Goal: Communication & Community: Answer question/provide support

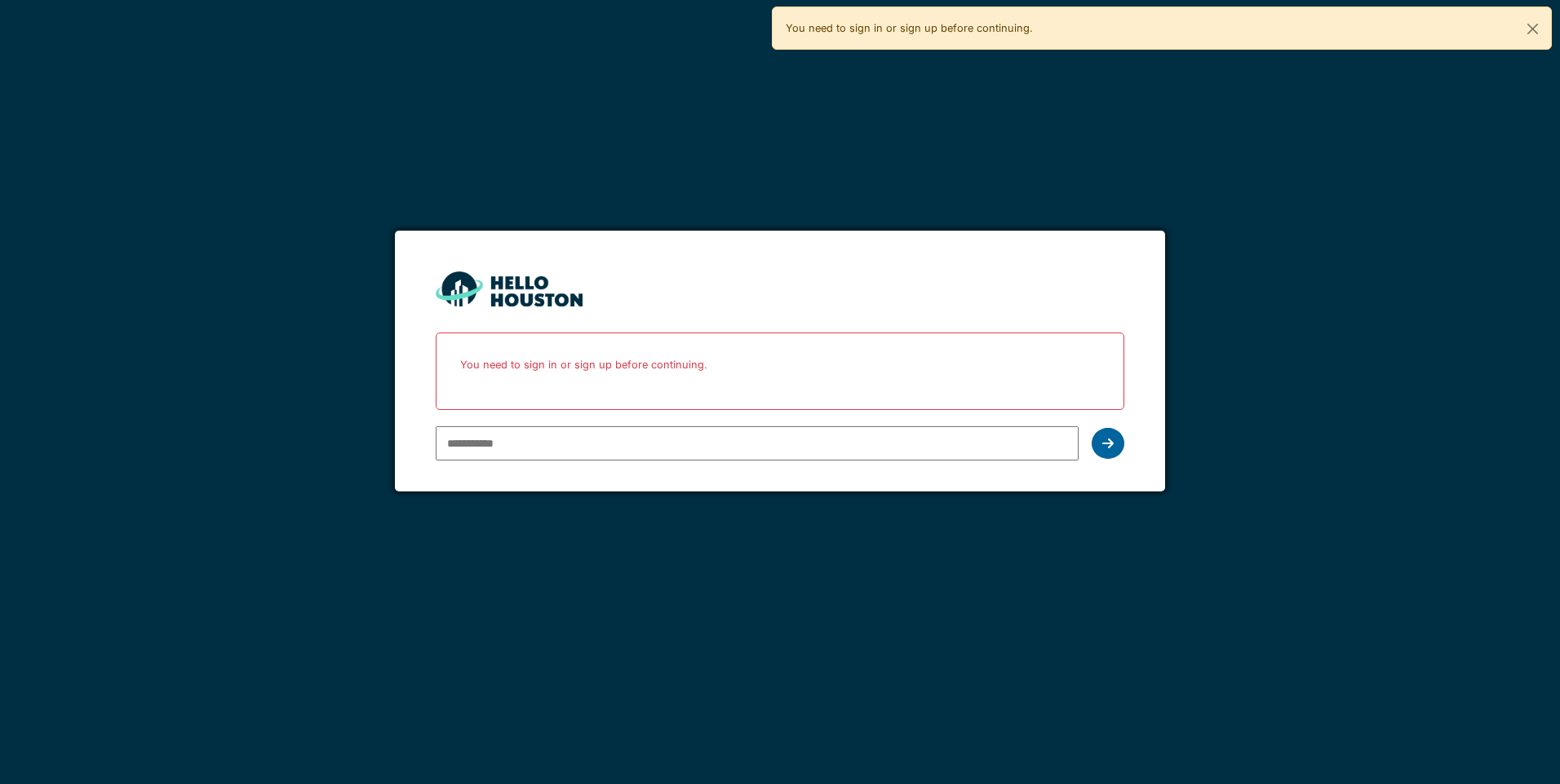
type input "**********"
click at [1105, 457] on div at bounding box center [1107, 443] width 33 height 31
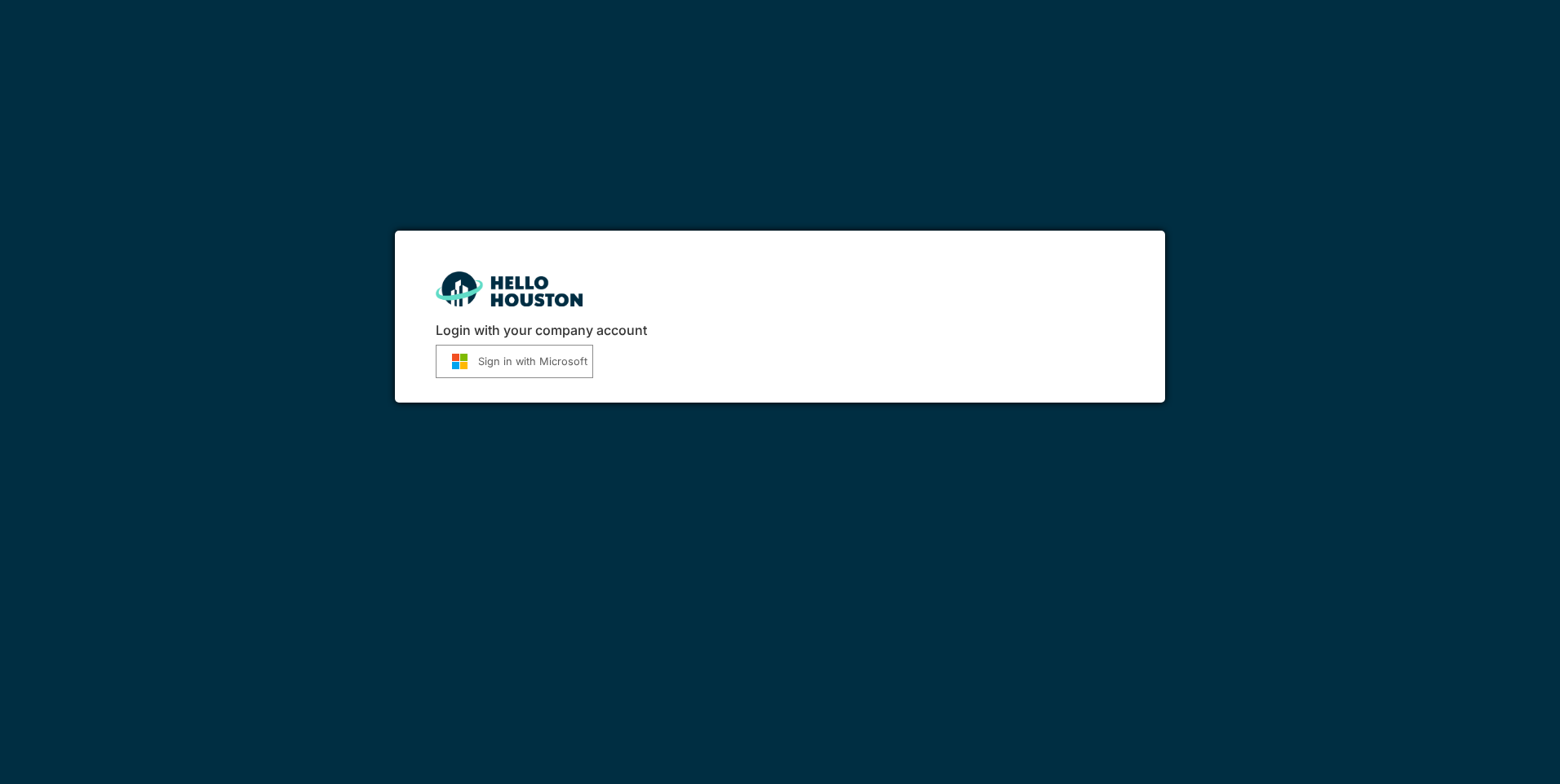
click at [493, 353] on button "Sign in with Microsoft" at bounding box center [514, 361] width 158 height 34
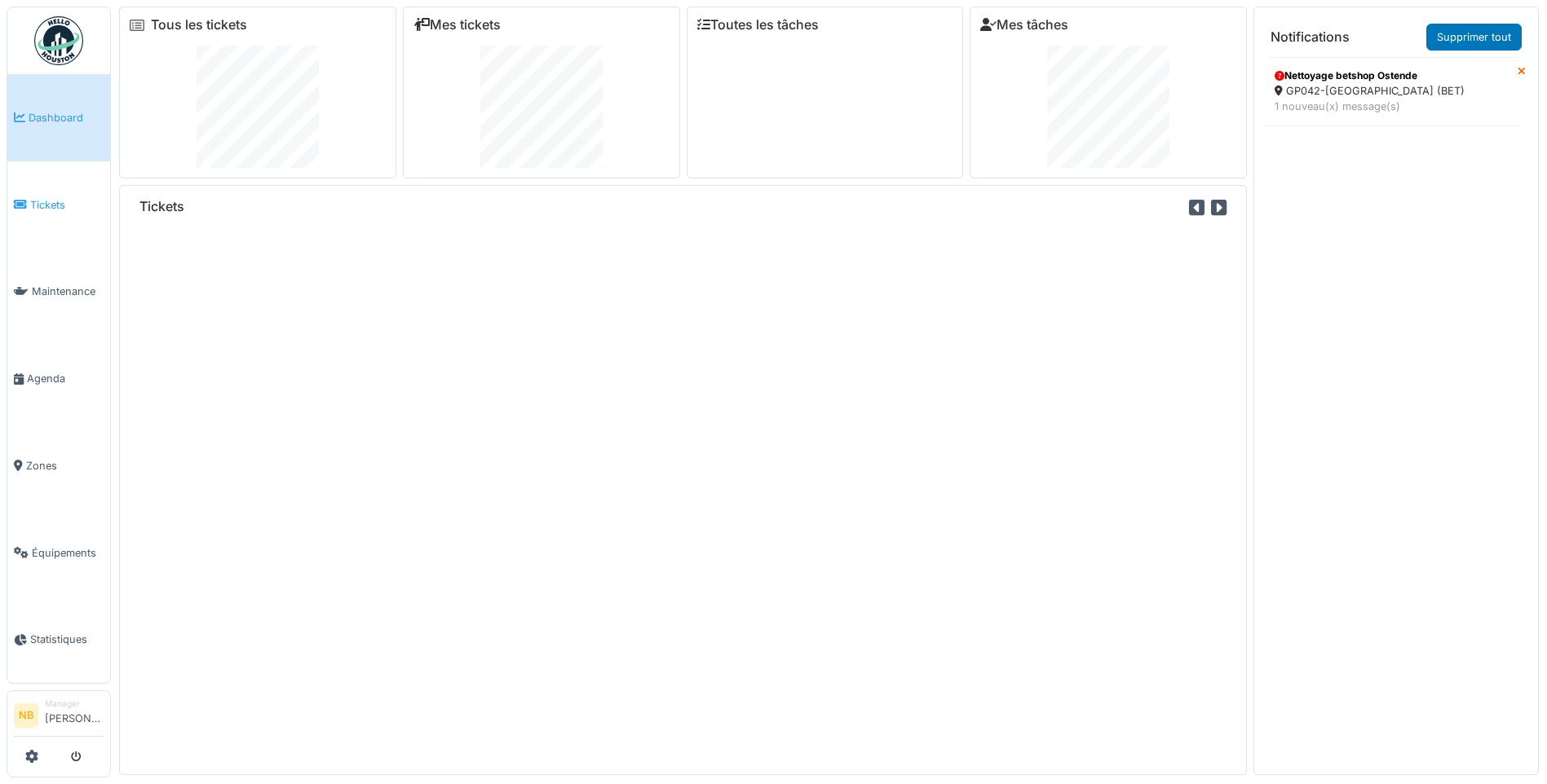
drag, startPoint x: 0, startPoint y: 0, endPoint x: 50, endPoint y: 205, distance: 211.0
click at [50, 206] on span "Tickets" at bounding box center [66, 205] width 74 height 15
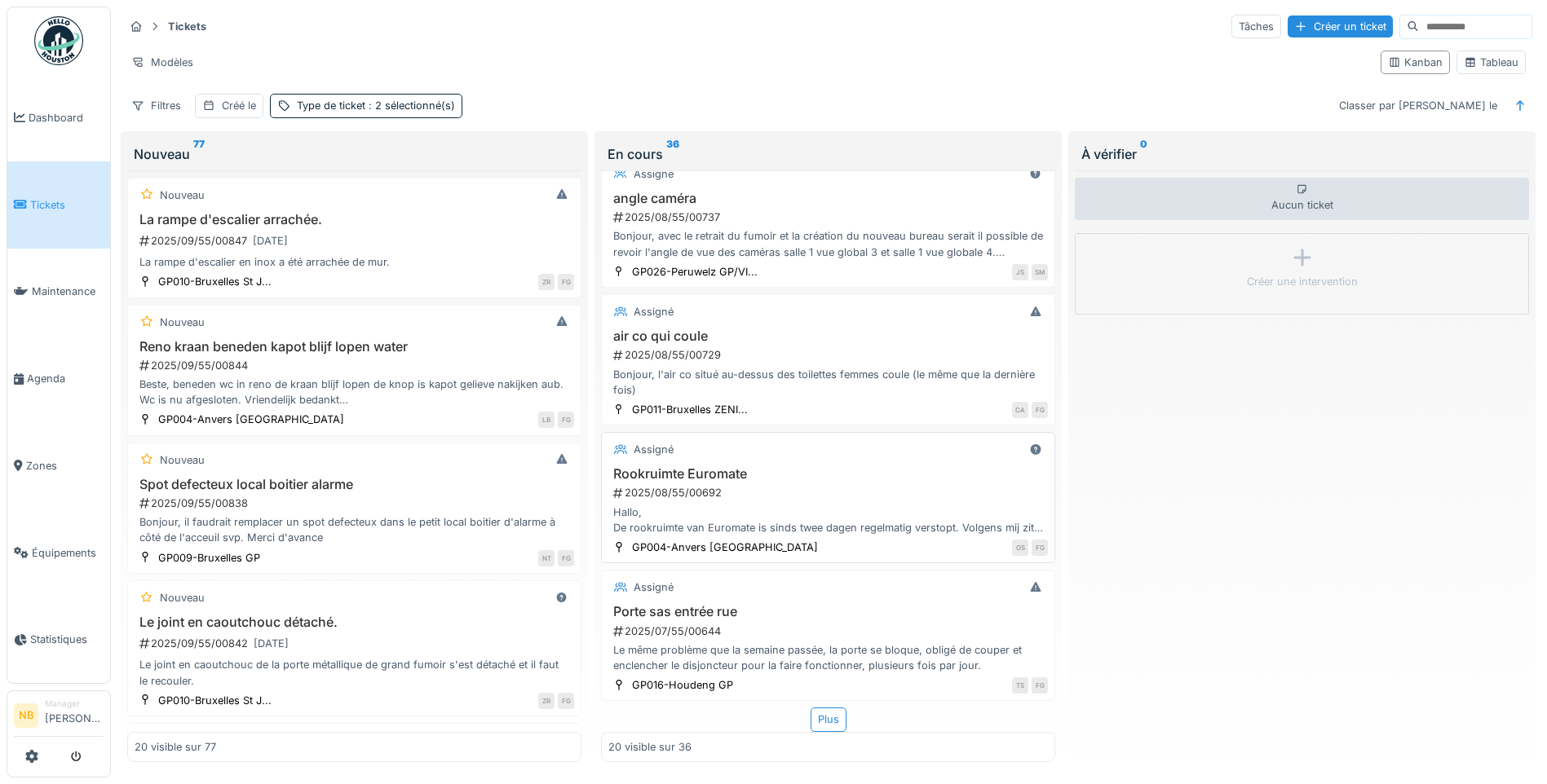
scroll to position [10, 0]
click at [825, 693] on div "Assigné Odeur égout bureau Citexar 2025/09/55/00839 Bonjour, les odeurs d'égout…" at bounding box center [828, 466] width 455 height 592
click at [820, 708] on div "Plus" at bounding box center [828, 719] width 35 height 24
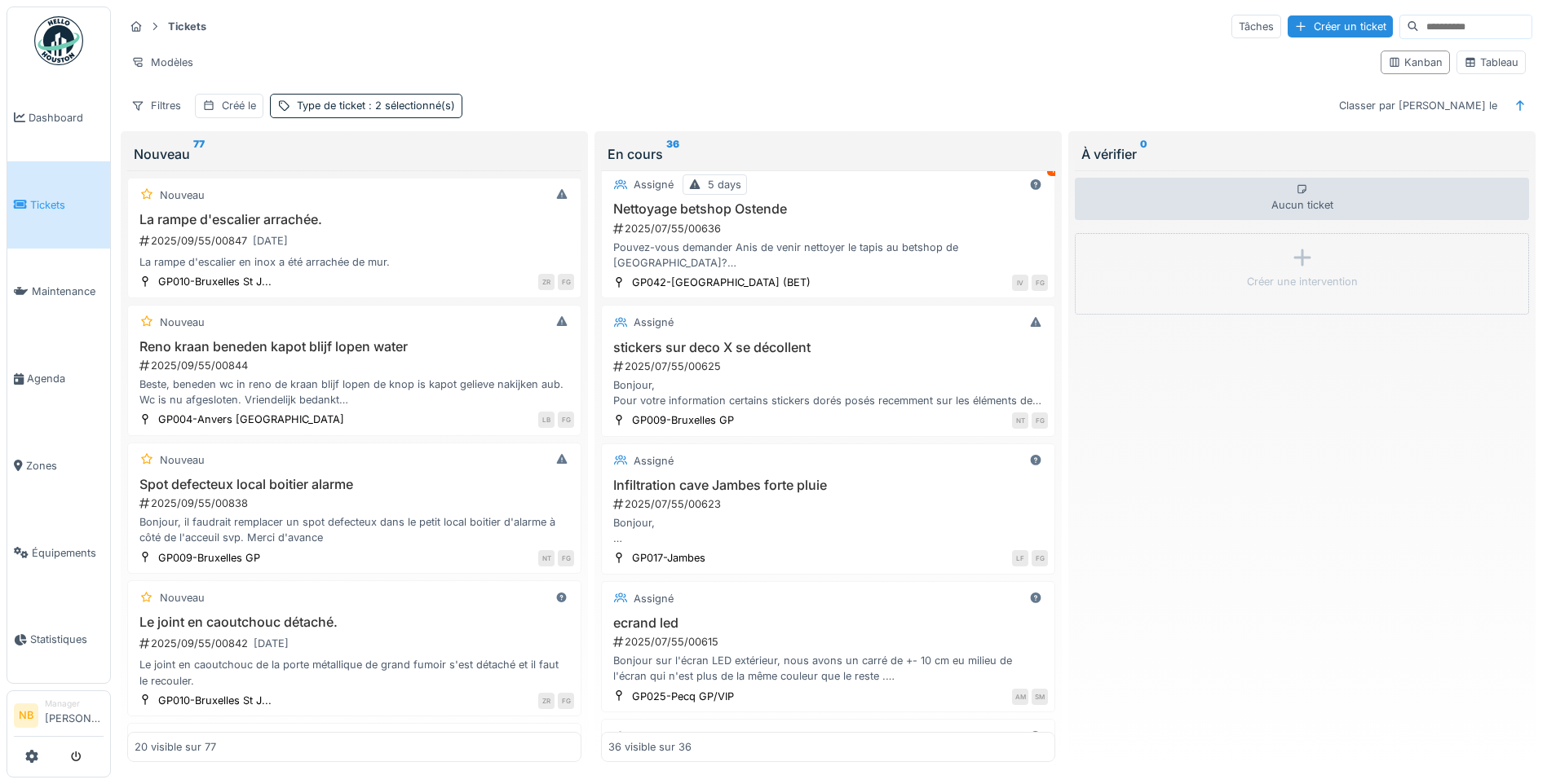
scroll to position [2799, 0]
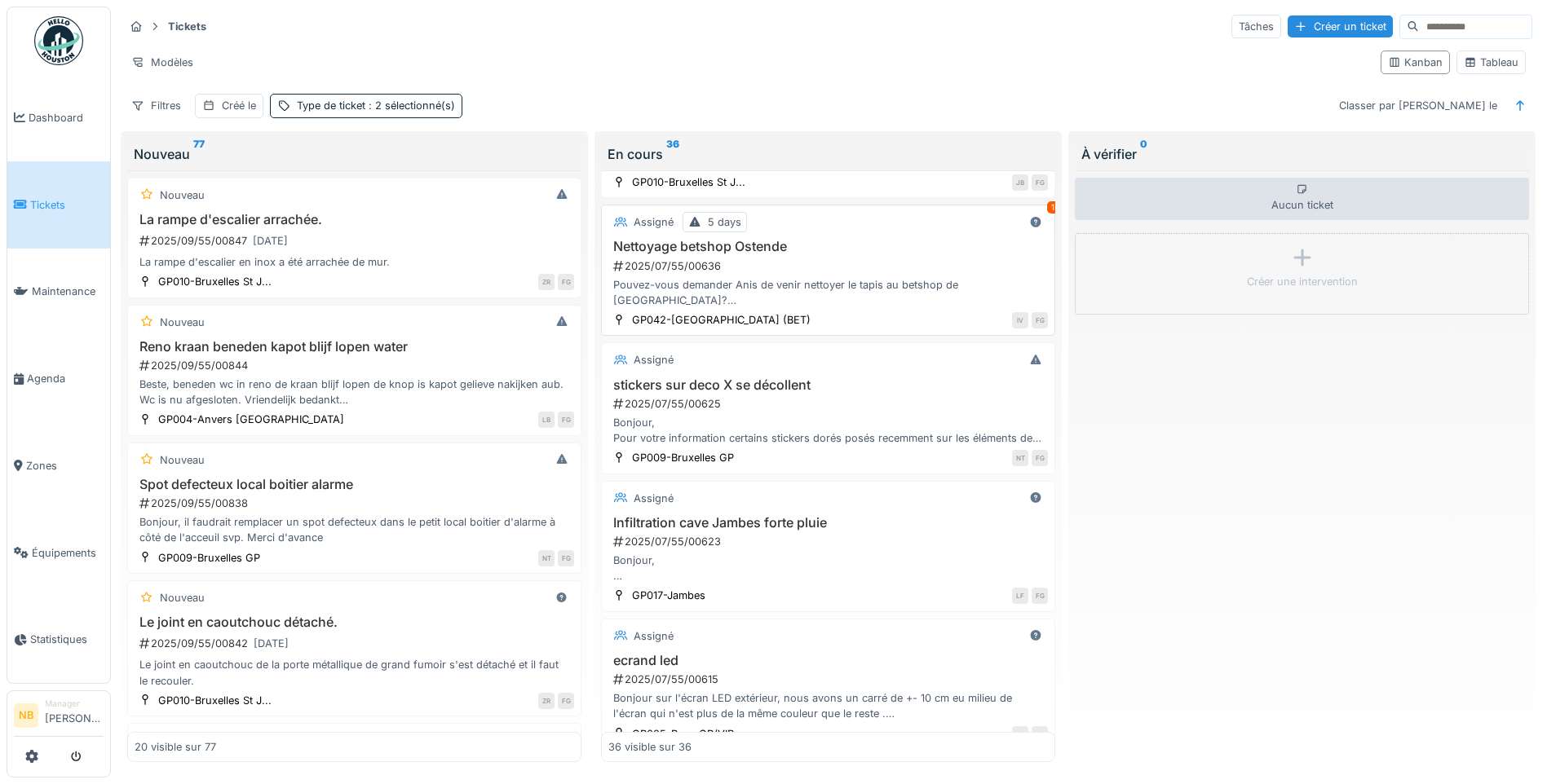
click at [886, 254] on h3 "Nettoyage betshop Ostende" at bounding box center [828, 246] width 439 height 15
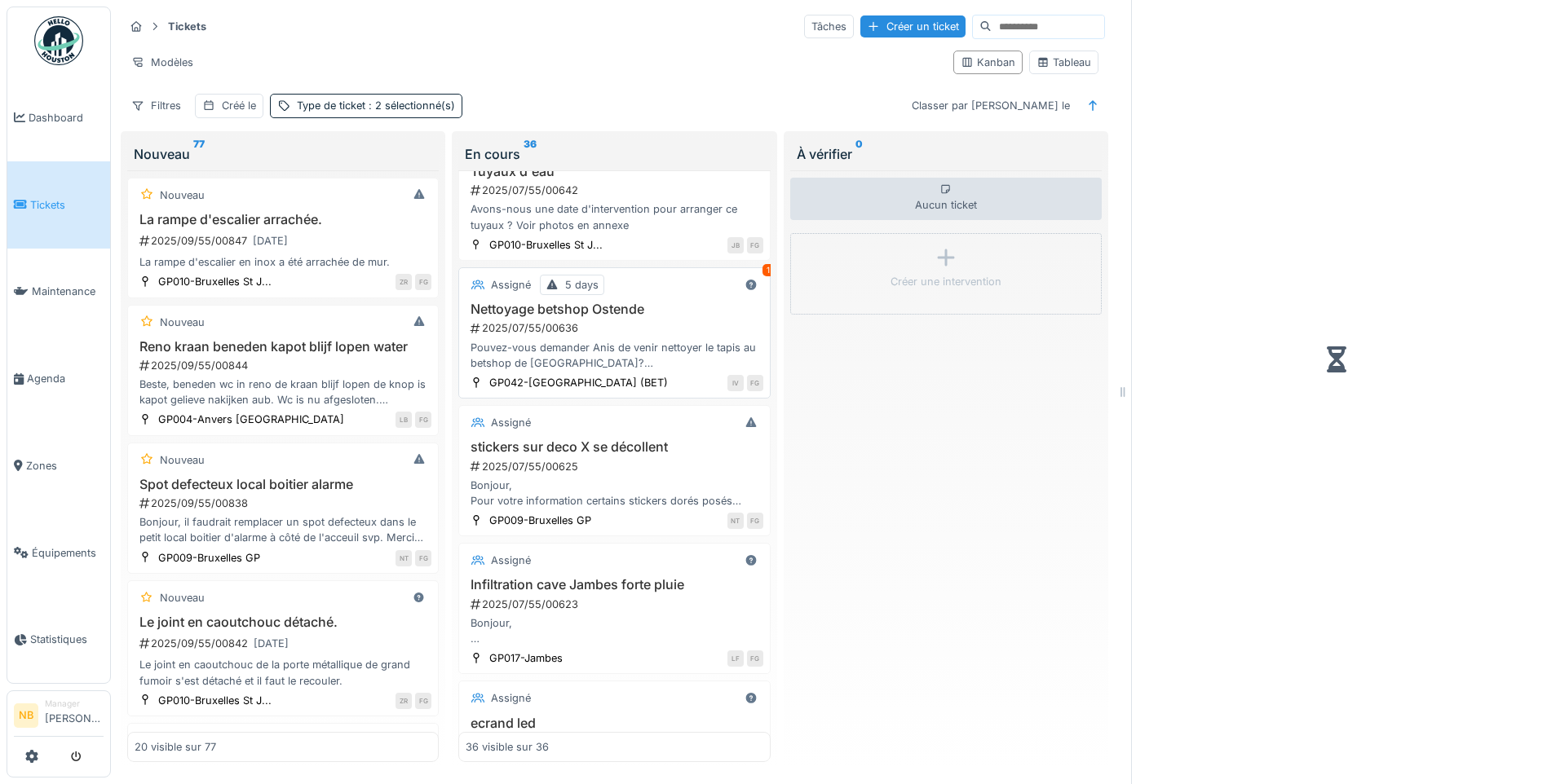
scroll to position [2878, 0]
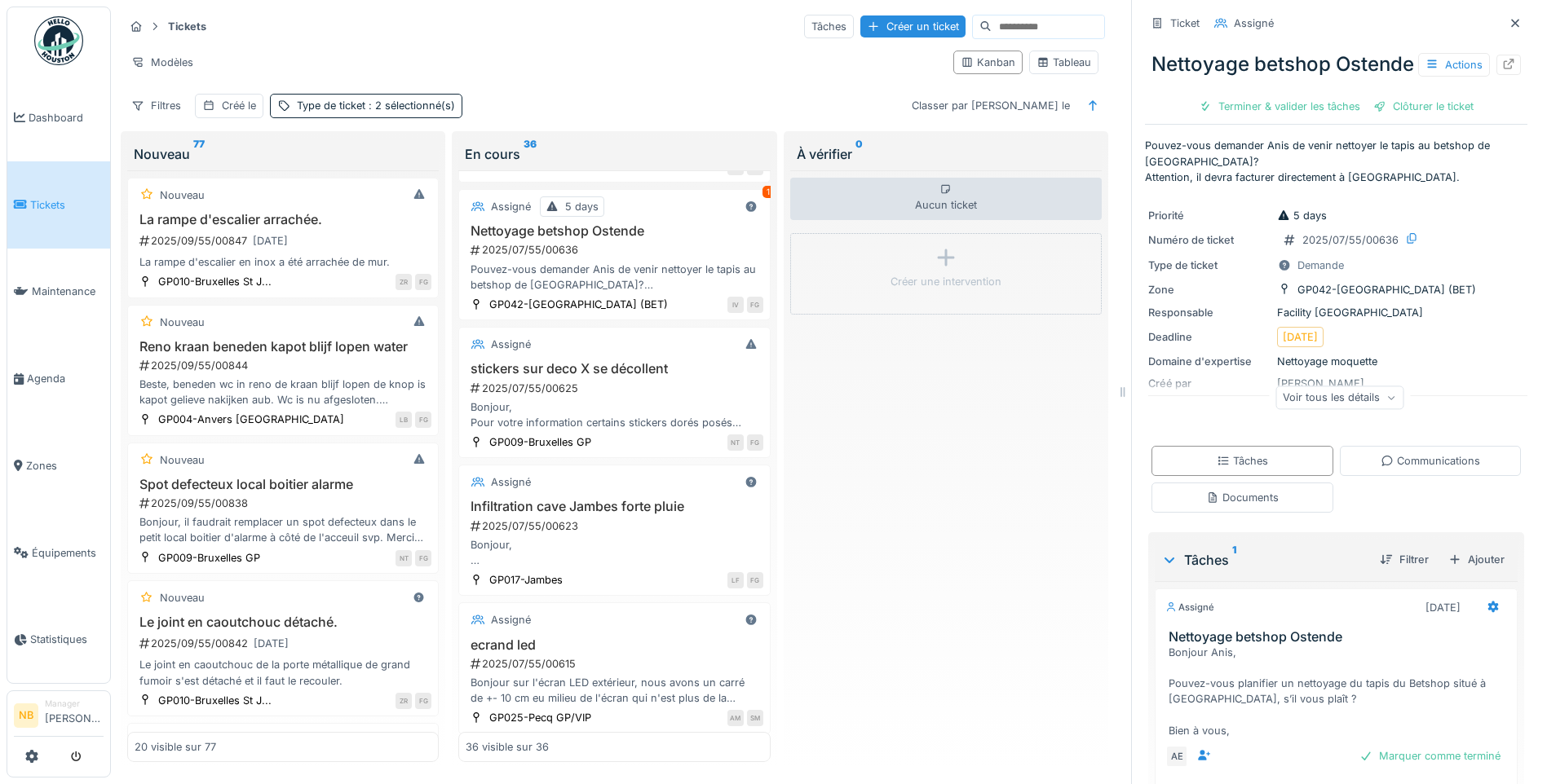
click at [1326, 409] on div "Voir tous les détails" at bounding box center [1339, 397] width 128 height 24
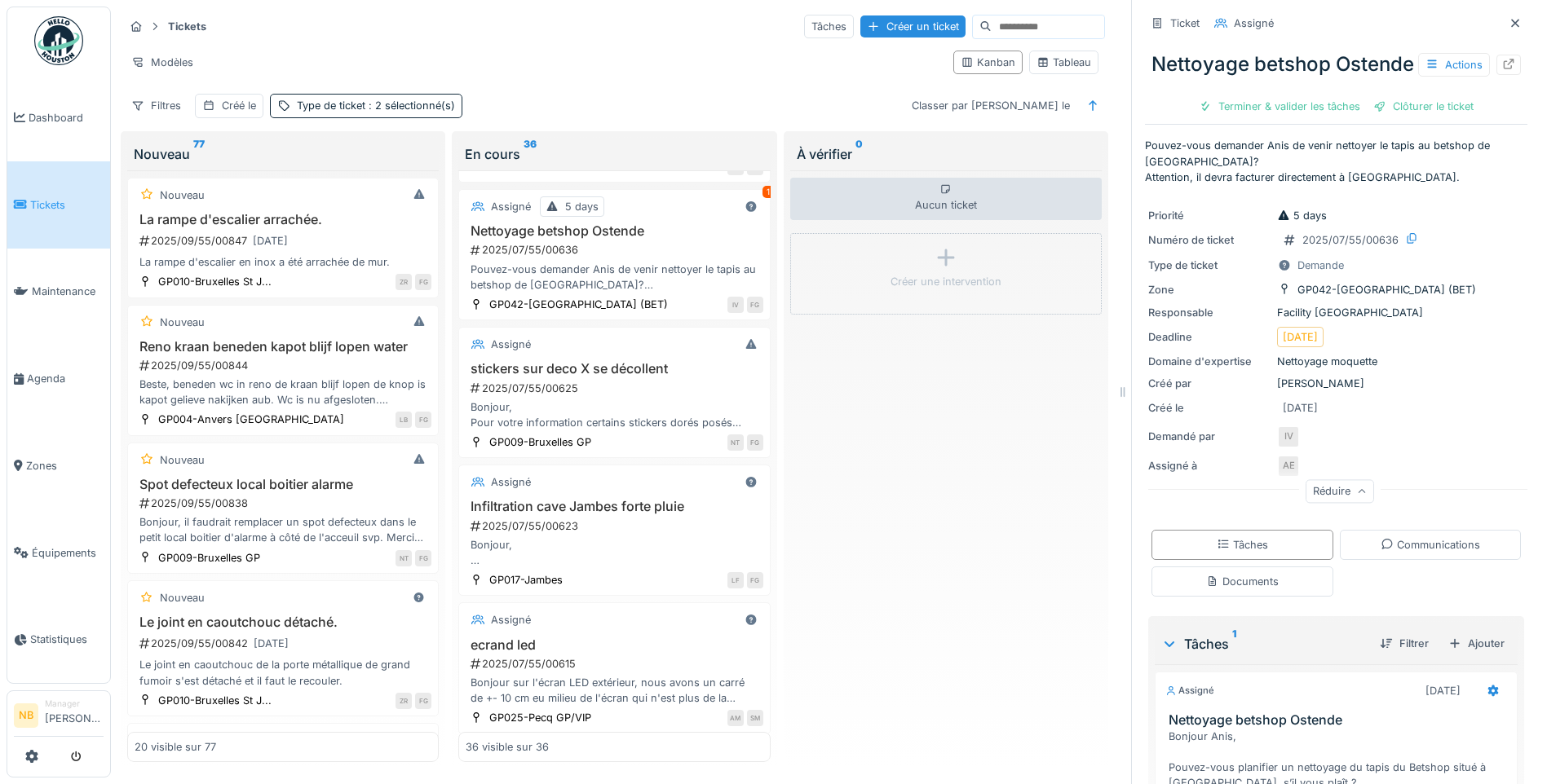
scroll to position [184, 0]
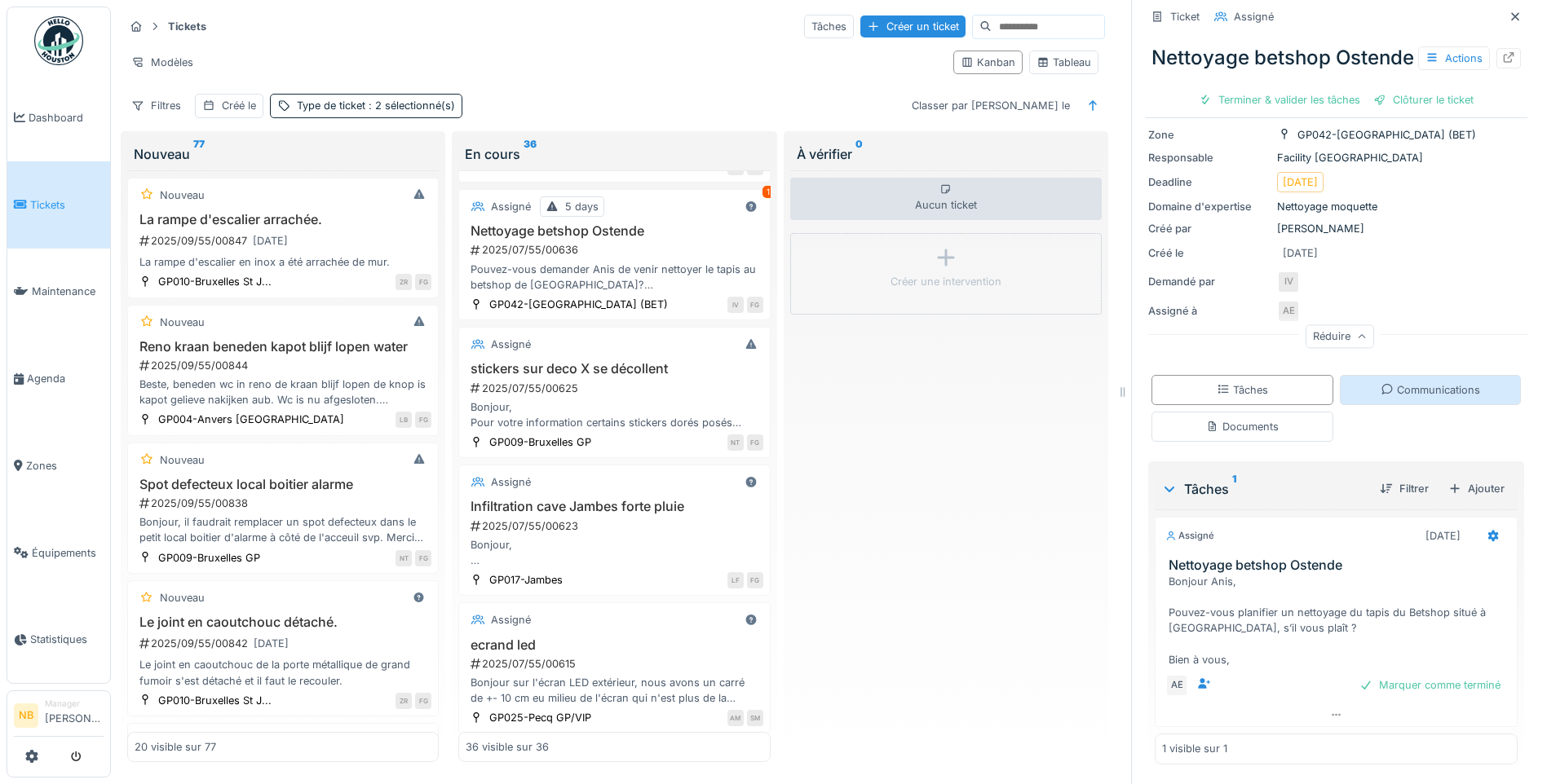
click at [1395, 384] on div "Communications" at bounding box center [1430, 390] width 99 height 15
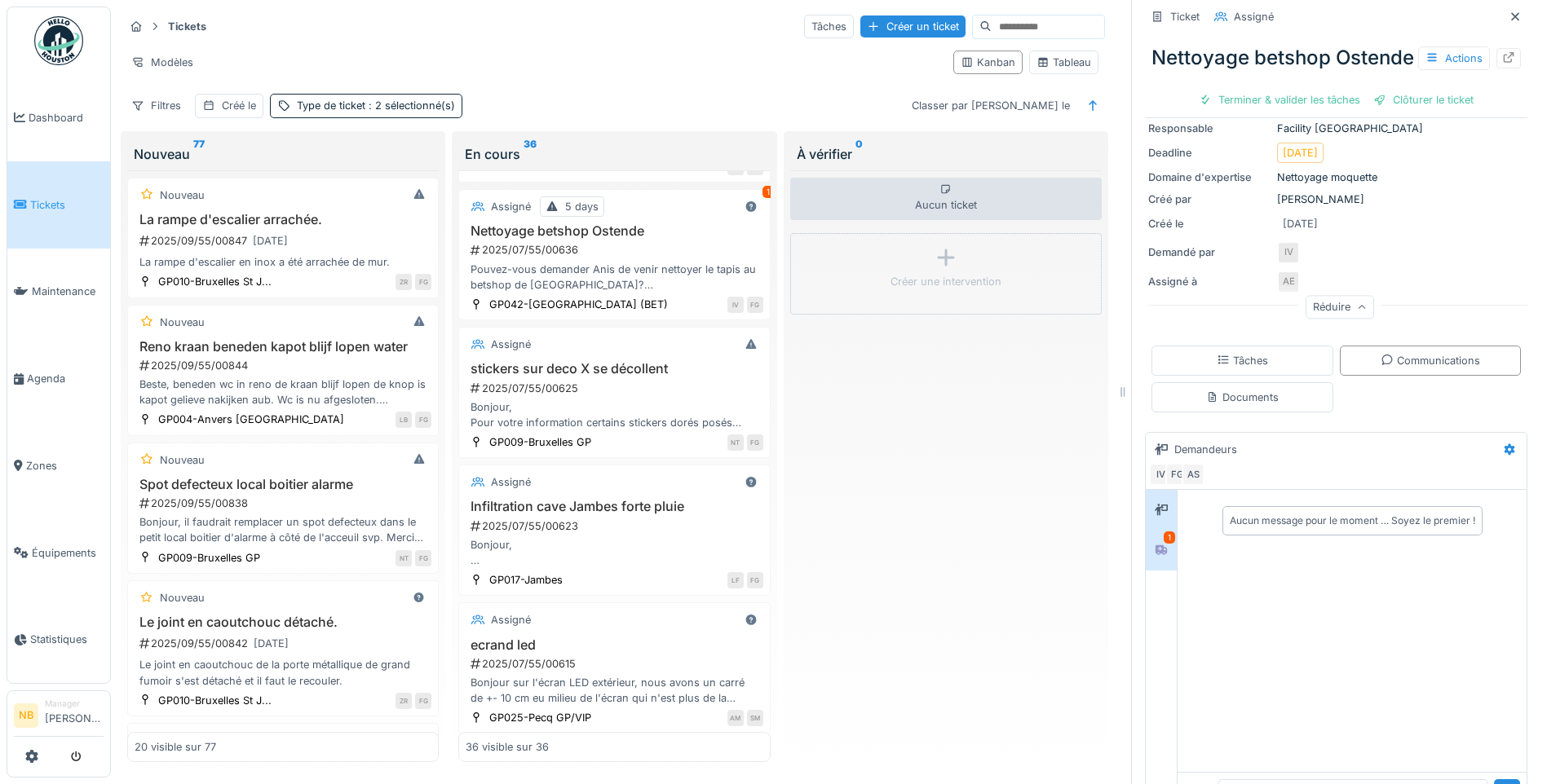
click at [1163, 544] on div "1" at bounding box center [1169, 538] width 12 height 12
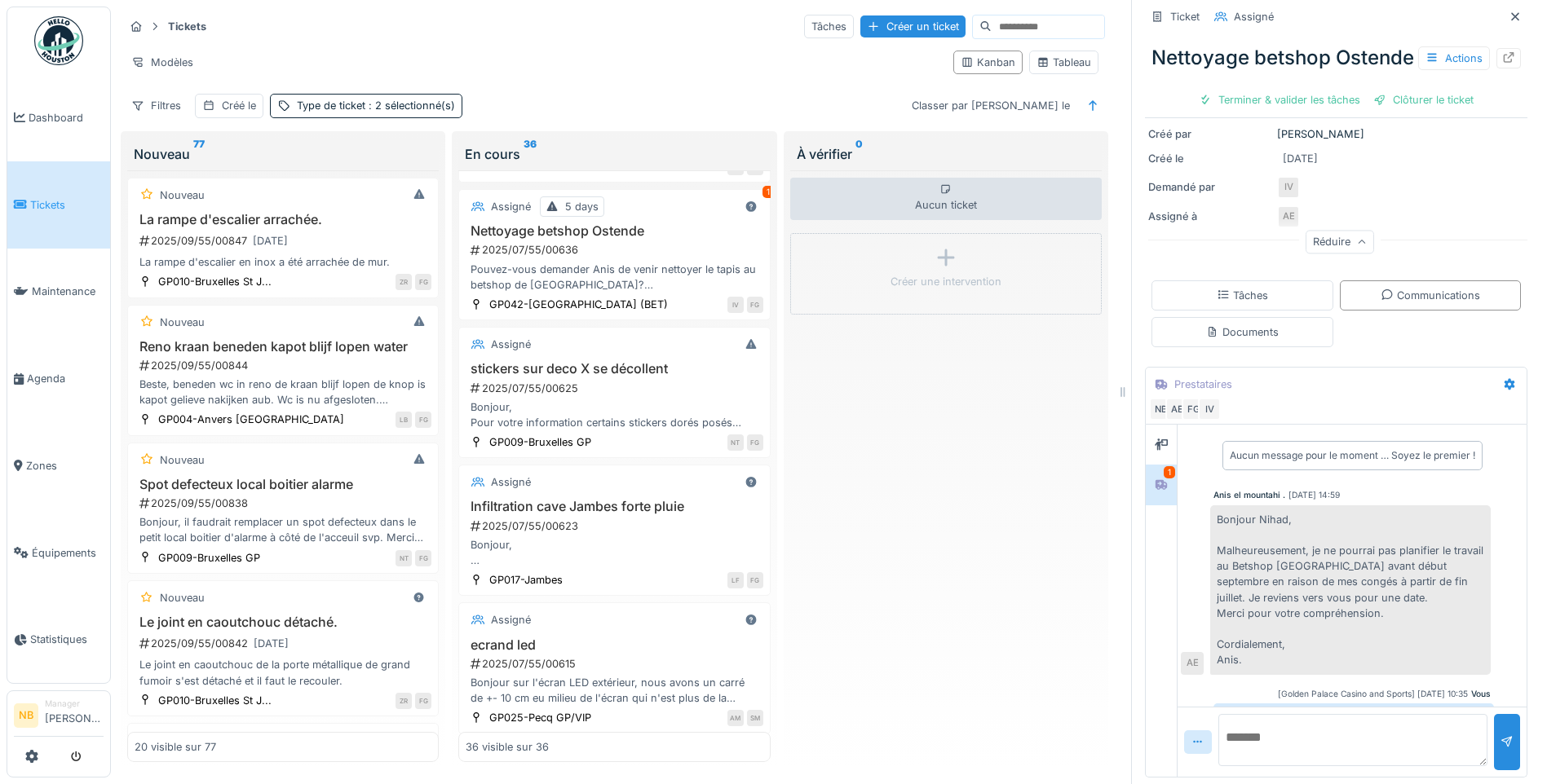
scroll to position [491, 0]
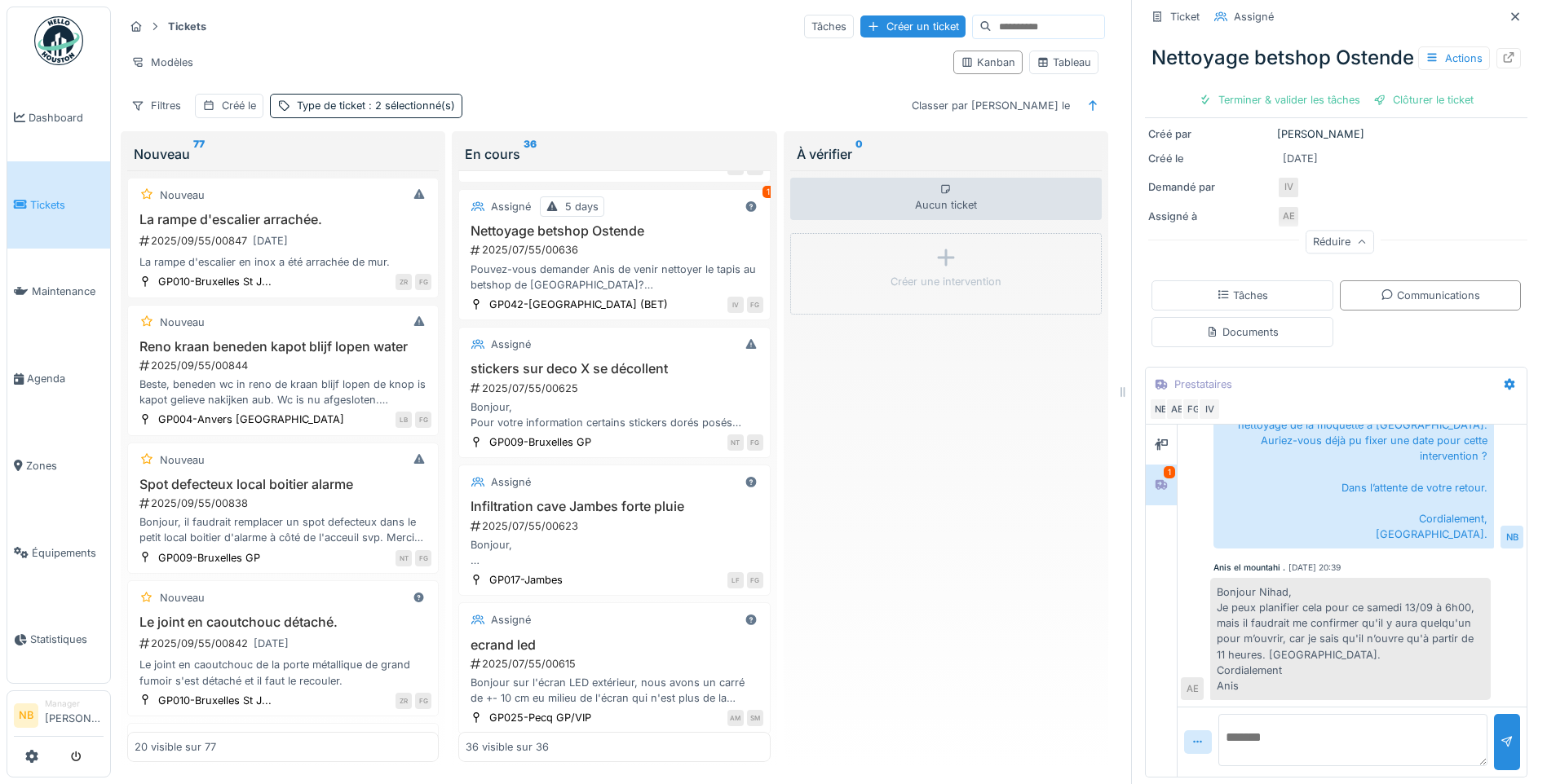
click at [1286, 735] on textarea at bounding box center [1353, 740] width 269 height 52
click at [1309, 718] on textarea at bounding box center [1353, 740] width 269 height 52
paste textarea "**********"
type textarea "**********"
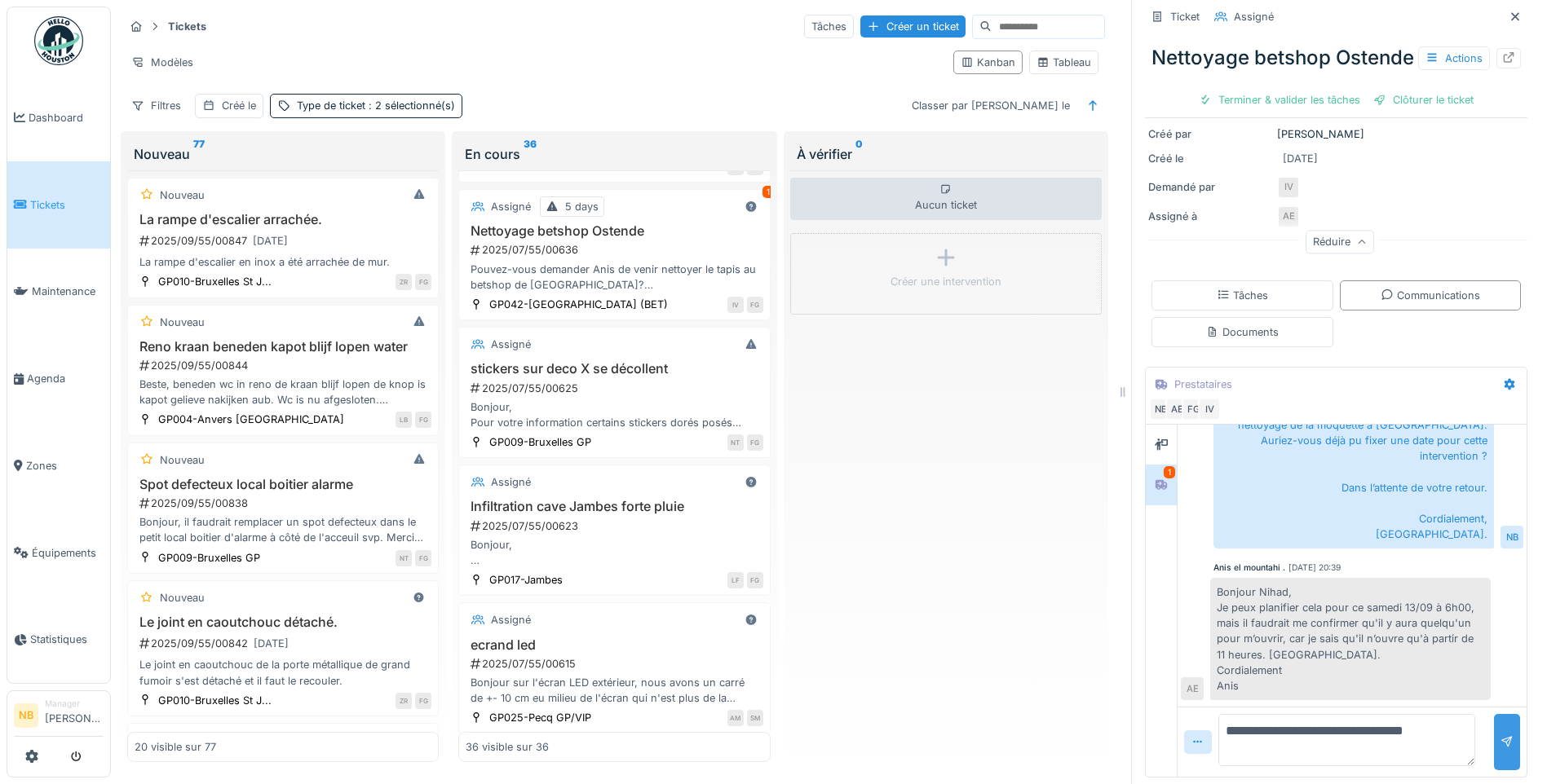
click at [1494, 721] on div at bounding box center [1506, 741] width 26 height 56
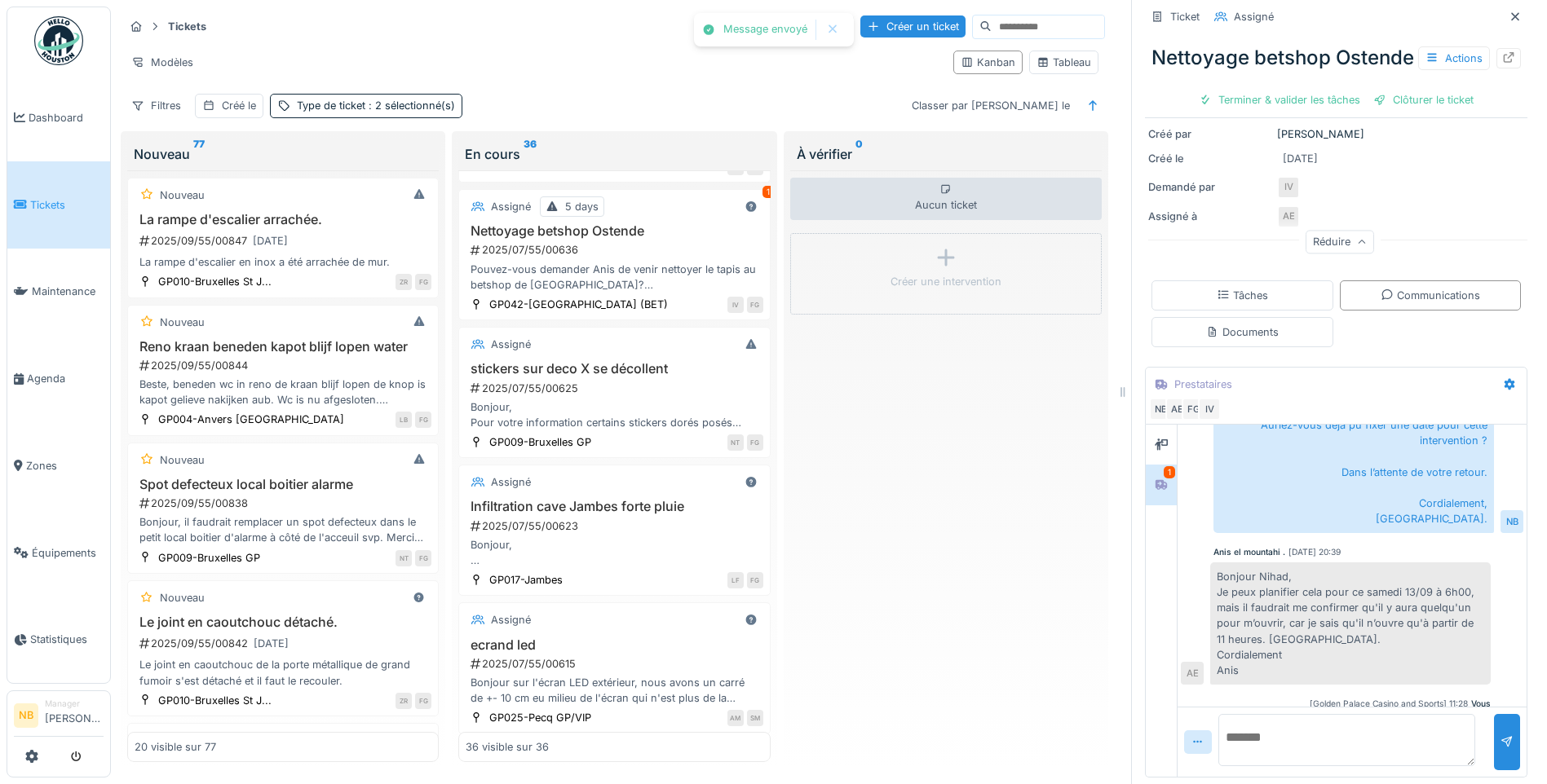
scroll to position [642, 0]
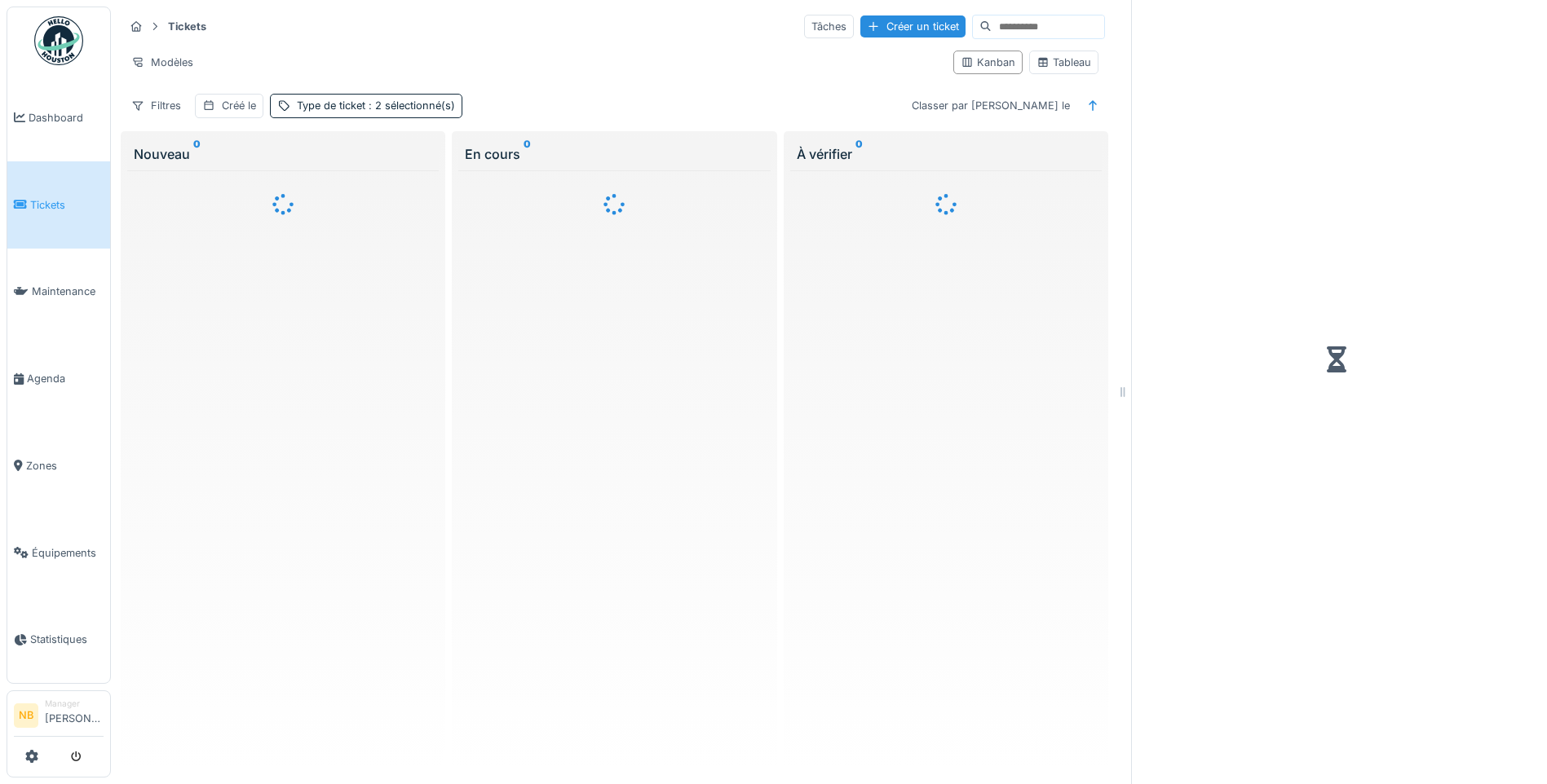
scroll to position [12, 0]
